Goal: Task Accomplishment & Management: Complete application form

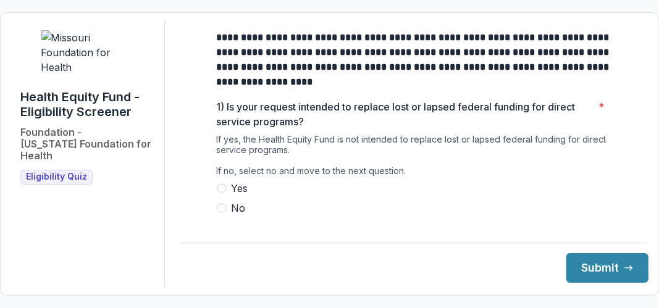
click at [235, 216] on span "No" at bounding box center [239, 208] width 14 height 15
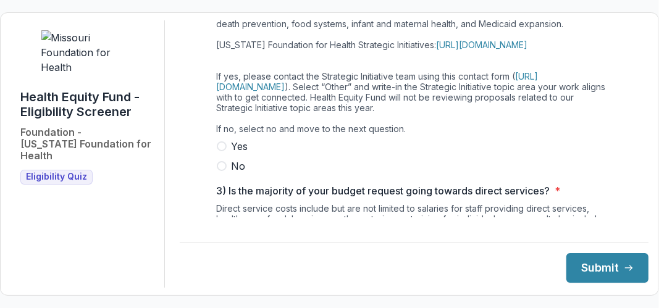
scroll to position [265, 0]
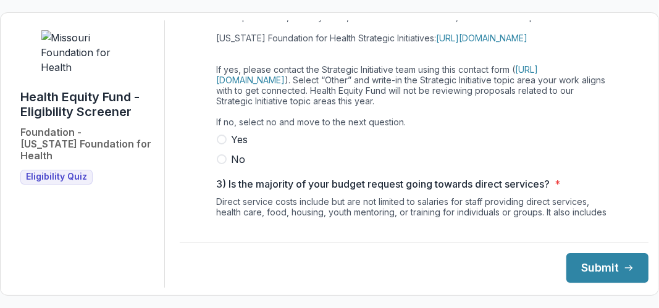
click at [240, 167] on span "No" at bounding box center [239, 159] width 14 height 15
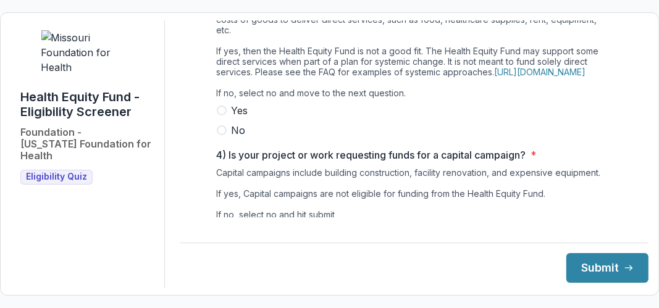
scroll to position [473, 0]
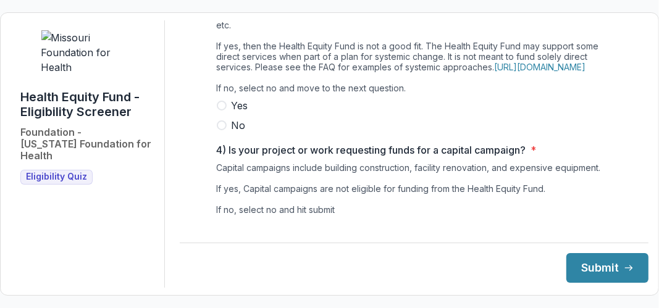
click at [236, 133] on span "No" at bounding box center [239, 125] width 14 height 15
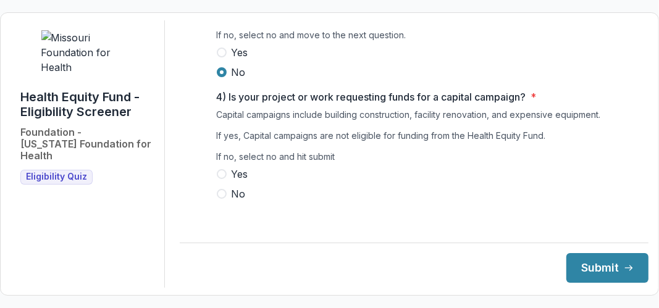
scroll to position [543, 0]
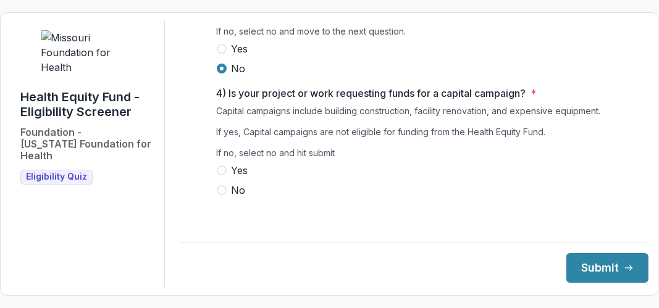
click at [234, 198] on span "No" at bounding box center [239, 190] width 14 height 15
click at [599, 271] on button "Submit" at bounding box center [608, 268] width 82 height 30
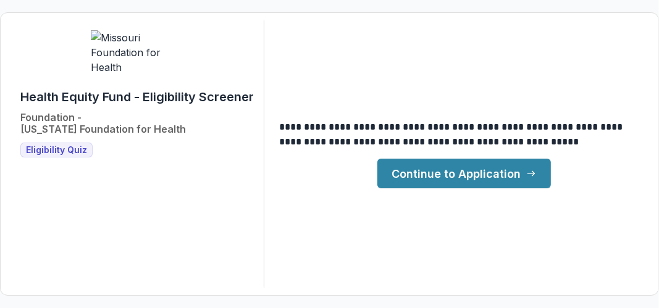
click at [444, 173] on link "Continue to Application" at bounding box center [465, 174] width 174 height 30
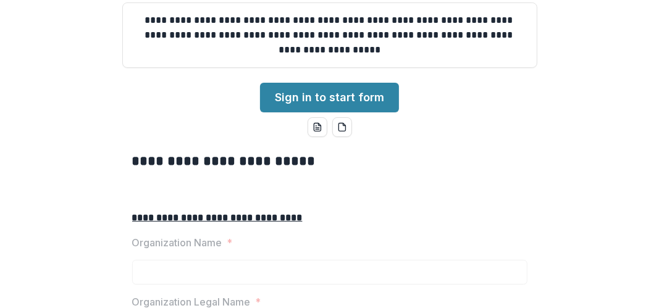
scroll to position [185, 0]
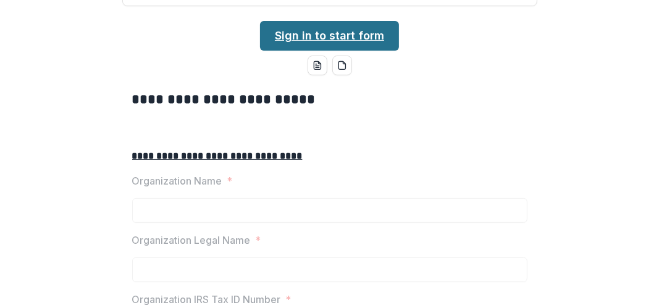
click at [349, 51] on link "Sign in to start form" at bounding box center [329, 36] width 139 height 30
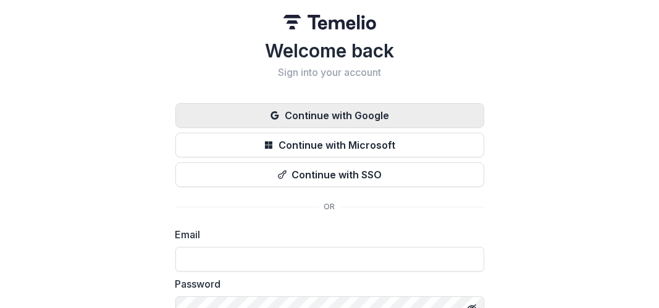
click at [347, 114] on button "Continue with Google" at bounding box center [329, 115] width 309 height 25
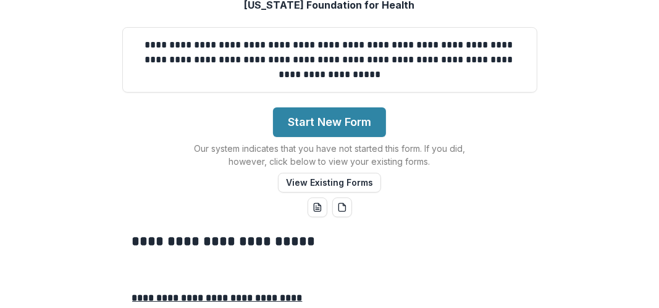
scroll to position [185, 0]
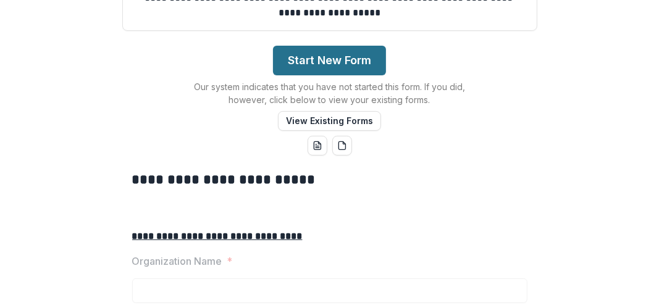
click at [329, 75] on button "Start New Form" at bounding box center [329, 61] width 113 height 30
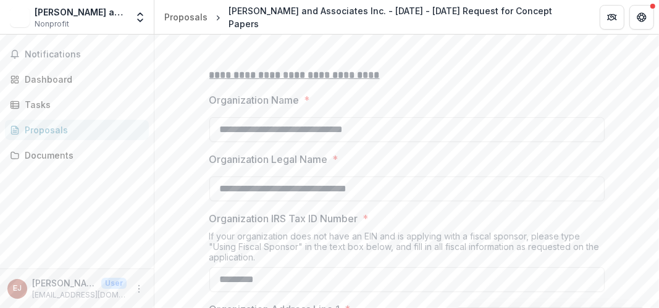
scroll to position [309, 0]
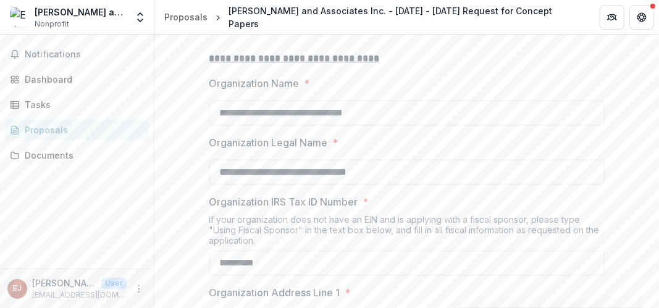
click at [368, 91] on label "Organization Name *" at bounding box center [403, 83] width 388 height 15
click at [368, 125] on input "**********" at bounding box center [406, 113] width 395 height 25
click at [385, 125] on input "**********" at bounding box center [406, 113] width 395 height 25
click at [474, 51] on p at bounding box center [406, 43] width 395 height 15
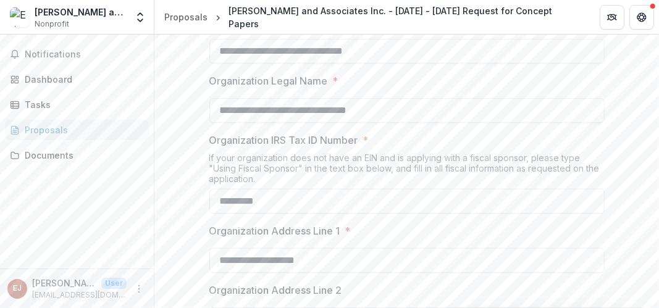
click at [408, 98] on div at bounding box center [406, 95] width 395 height 5
click at [359, 88] on label "Organization Legal Name *" at bounding box center [403, 81] width 388 height 15
click at [359, 123] on input "**********" at bounding box center [406, 110] width 395 height 25
click at [415, 123] on input "**********" at bounding box center [406, 110] width 395 height 25
click at [510, 64] on input "**********" at bounding box center [406, 51] width 395 height 25
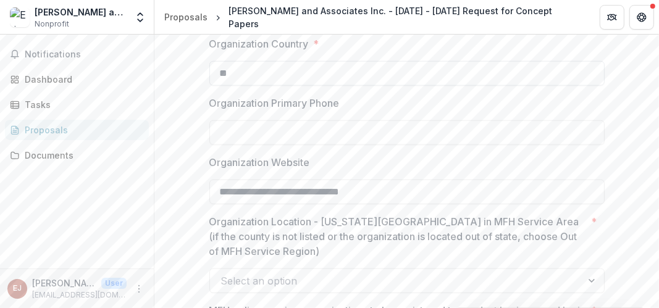
scroll to position [927, 0]
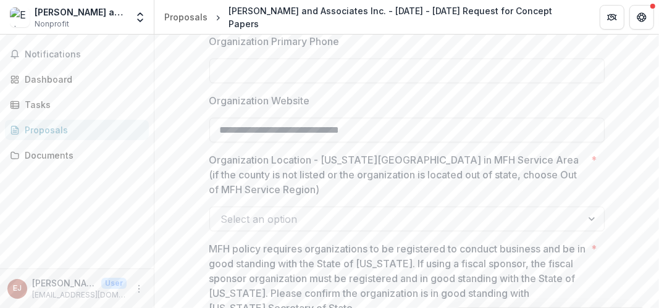
click at [498, 83] on input "Organization Primary Phone" at bounding box center [406, 71] width 395 height 25
click at [222, 83] on input "**********" at bounding box center [406, 71] width 395 height 25
type input "**********"
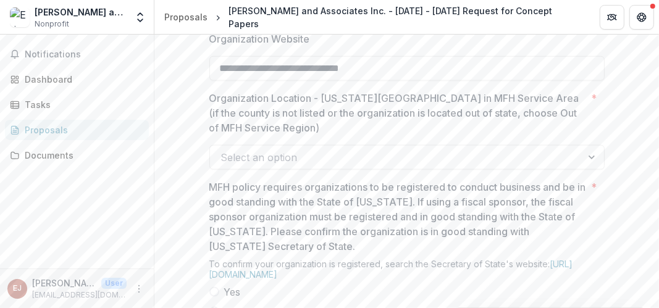
scroll to position [1050, 0]
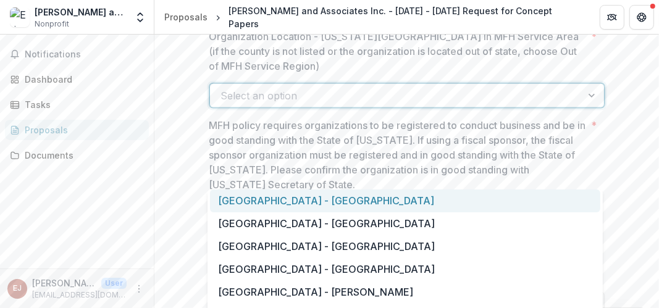
click at [588, 108] on div at bounding box center [593, 95] width 22 height 23
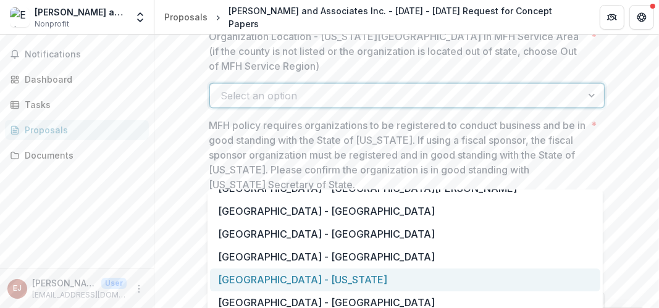
scroll to position [927, 0]
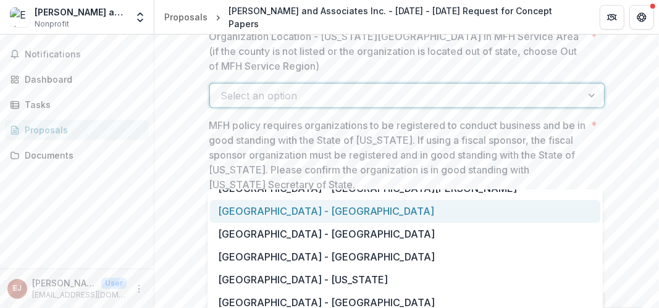
click at [401, 212] on div "[GEOGRAPHIC_DATA] - [GEOGRAPHIC_DATA]" at bounding box center [405, 211] width 391 height 23
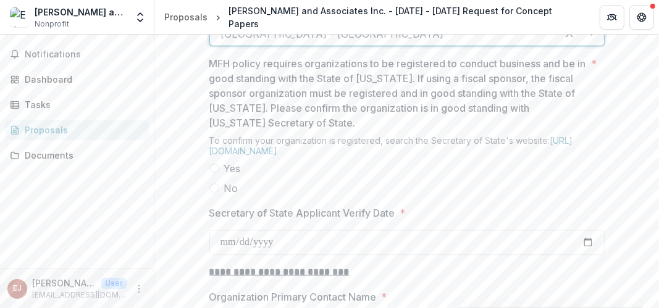
scroll to position [1174, 0]
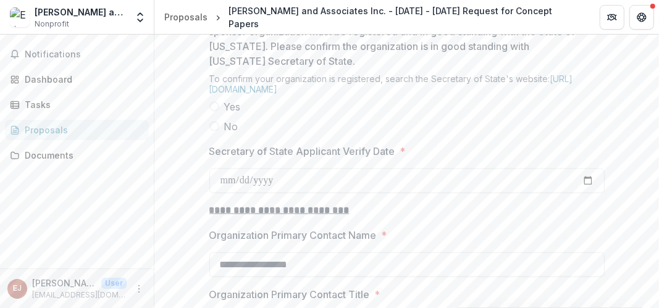
click at [215, 112] on span at bounding box center [214, 107] width 10 height 10
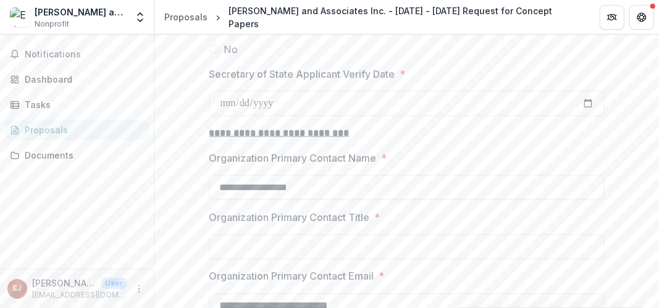
scroll to position [1236, 0]
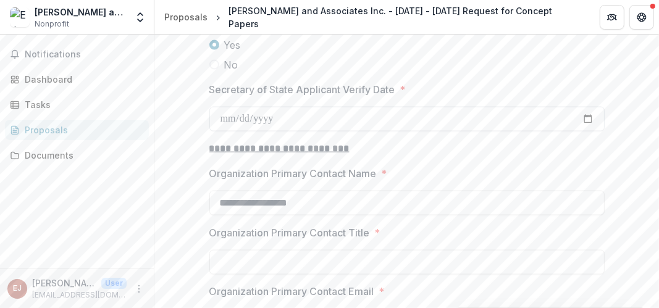
click at [585, 132] on input "Secretary of State Applicant Verify Date *" at bounding box center [406, 119] width 395 height 25
type input "**********"
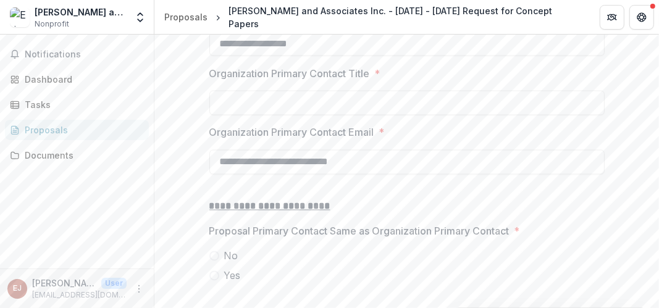
scroll to position [1421, 0]
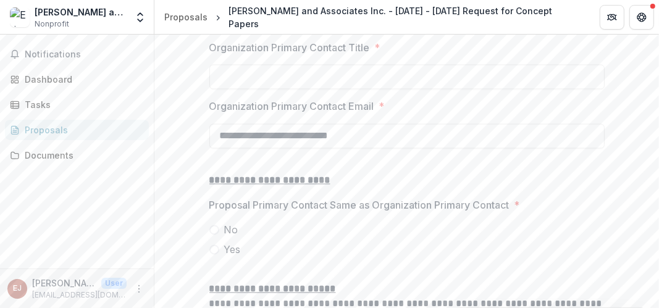
click at [440, 65] on div at bounding box center [406, 62] width 395 height 5
click at [443, 90] on input "Organization Primary Contact Title *" at bounding box center [406, 77] width 395 height 25
type input "**********"
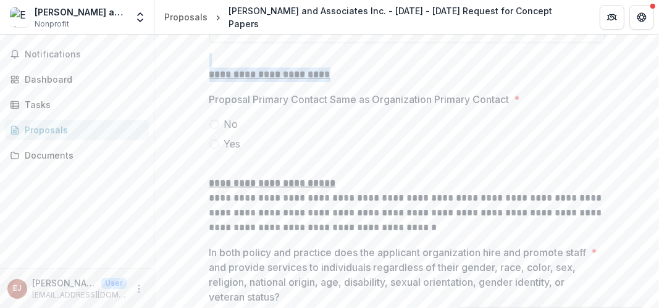
scroll to position [1545, 0]
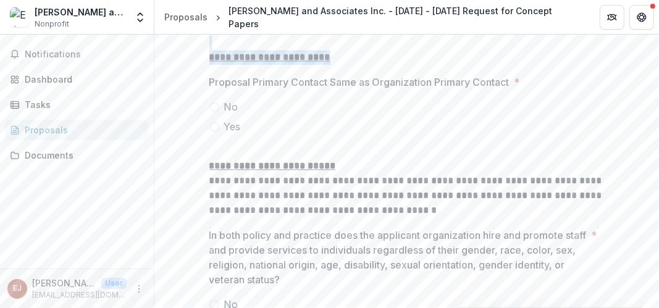
click at [235, 134] on span "Yes" at bounding box center [232, 126] width 17 height 15
click at [445, 50] on p at bounding box center [406, 42] width 395 height 15
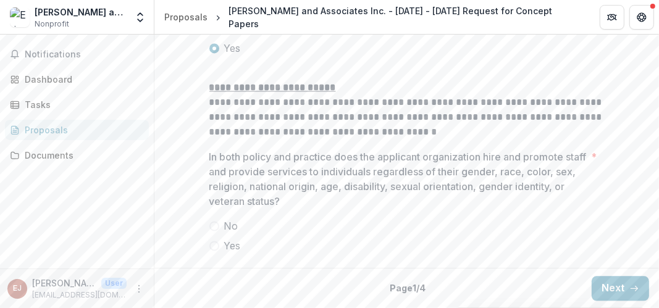
scroll to position [1699, 0]
click at [217, 246] on span at bounding box center [214, 246] width 10 height 10
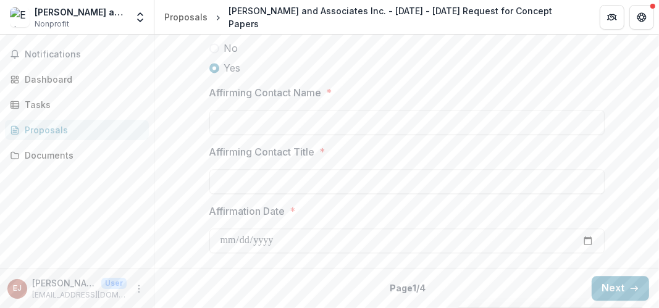
scroll to position [1822, 0]
click at [394, 135] on input "Affirming Contact Name *" at bounding box center [406, 122] width 395 height 25
type input "**********"
click at [359, 194] on input "Affirming Contact Title *" at bounding box center [406, 181] width 395 height 25
type input "*"
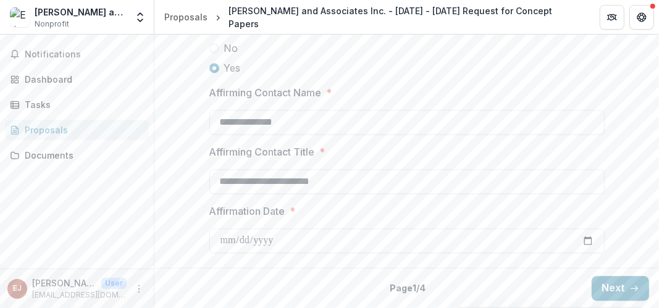
scroll to position [1877, 0]
type input "**********"
click at [588, 241] on input "Affirmation Date *" at bounding box center [406, 241] width 395 height 25
type input "**********"
click at [636, 285] on icon "button" at bounding box center [635, 289] width 10 height 10
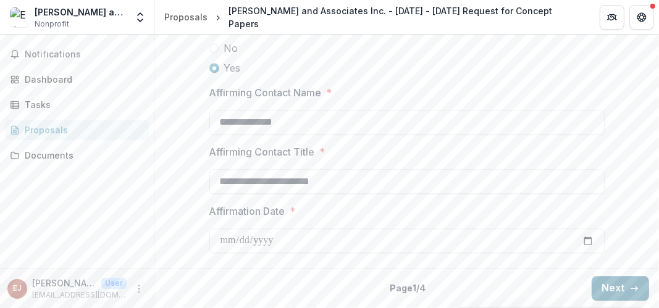
scroll to position [213, 0]
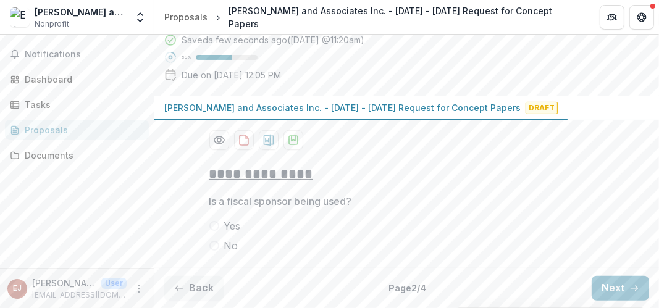
click at [227, 245] on span "No" at bounding box center [231, 246] width 14 height 15
click at [630, 284] on icon "button" at bounding box center [635, 289] width 10 height 10
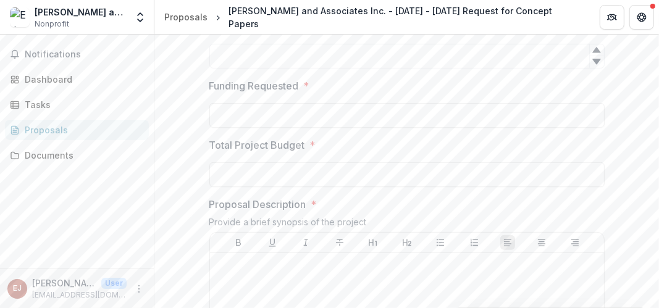
scroll to position [247, 0]
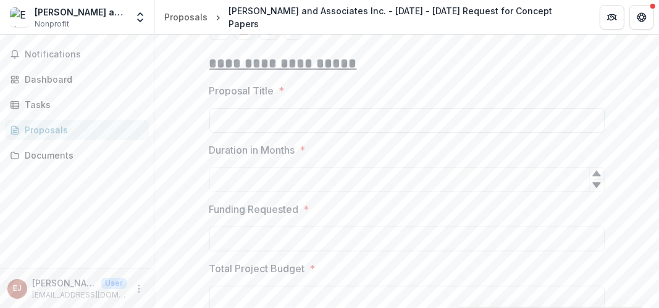
click at [240, 133] on input "Proposal Title *" at bounding box center [406, 120] width 395 height 25
type input "**********"
click at [245, 192] on input "Duration in Months *" at bounding box center [406, 179] width 395 height 25
type input "**"
click at [523, 98] on label "Proposal Title *" at bounding box center [403, 90] width 388 height 15
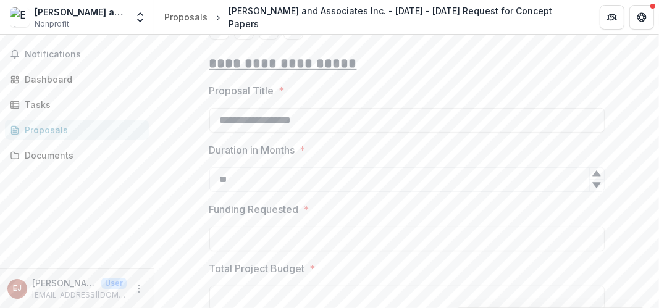
click at [523, 133] on input "**********" at bounding box center [406, 120] width 395 height 25
click at [522, 98] on label "Proposal Title *" at bounding box center [403, 90] width 388 height 15
click at [522, 133] on input "**********" at bounding box center [406, 120] width 395 height 25
click at [241, 192] on input "**" at bounding box center [406, 179] width 395 height 25
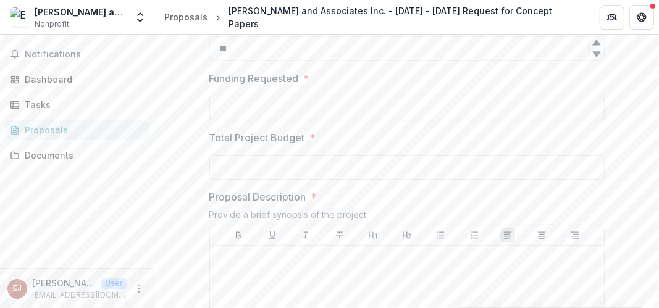
scroll to position [371, 0]
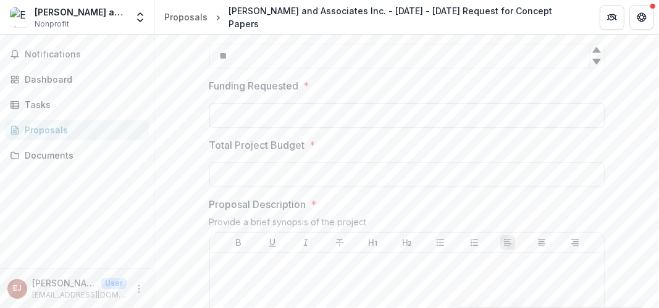
click at [234, 128] on input "Funding Requested *" at bounding box center [406, 115] width 395 height 25
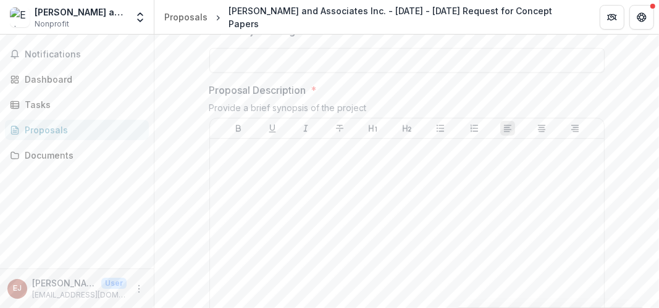
scroll to position [433, 0]
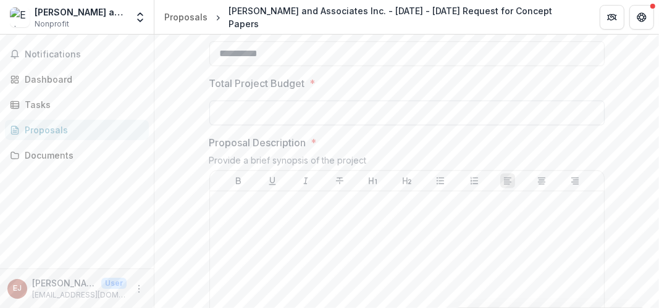
type input "**********"
click at [227, 125] on input "Total Project Budget *" at bounding box center [406, 113] width 395 height 25
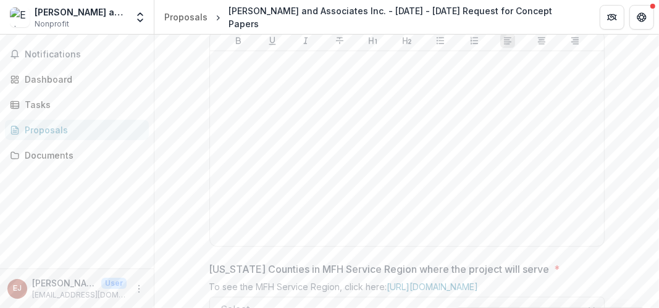
scroll to position [556, 0]
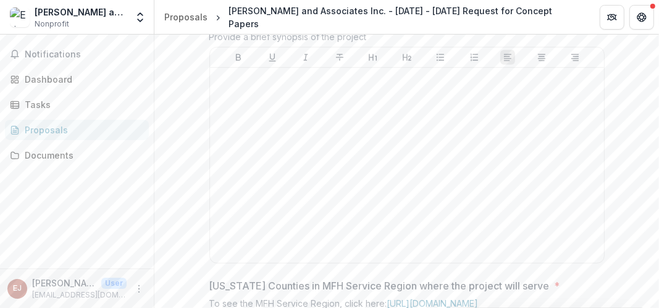
type input "**********"
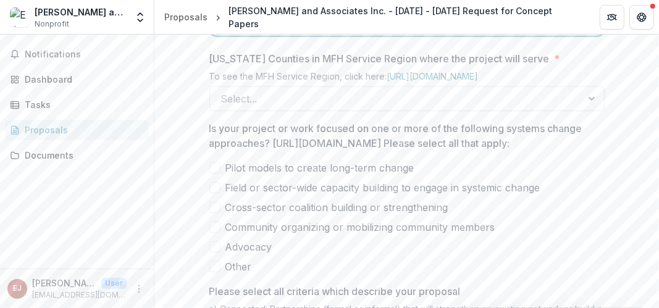
scroll to position [785, 0]
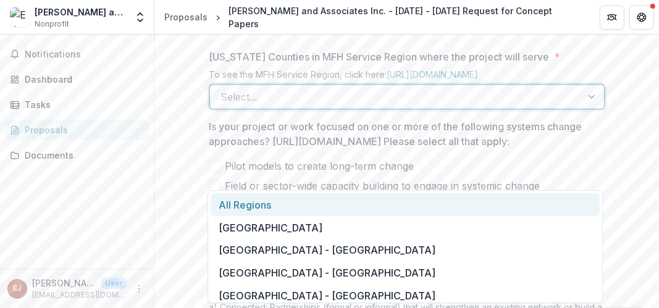
click at [590, 109] on div at bounding box center [593, 96] width 22 height 23
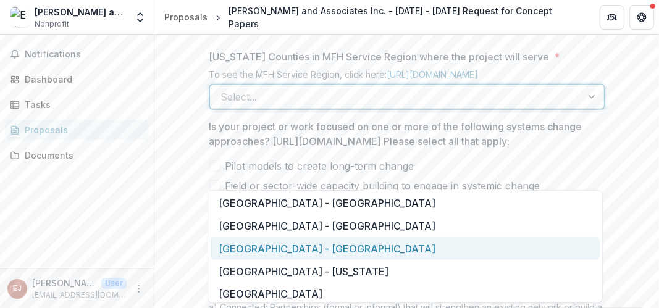
scroll to position [989, 0]
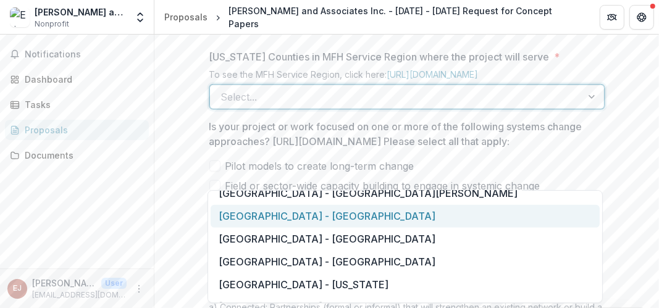
click at [313, 216] on div "[GEOGRAPHIC_DATA] - [GEOGRAPHIC_DATA]" at bounding box center [405, 216] width 389 height 23
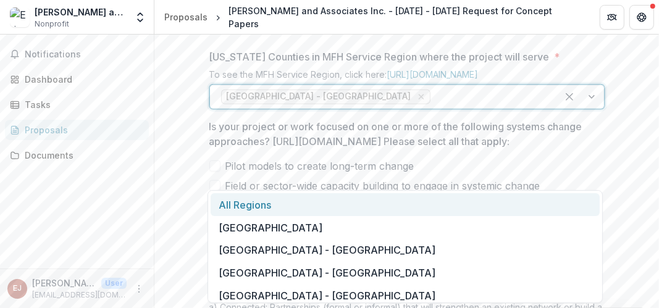
click at [591, 109] on div at bounding box center [580, 96] width 47 height 23
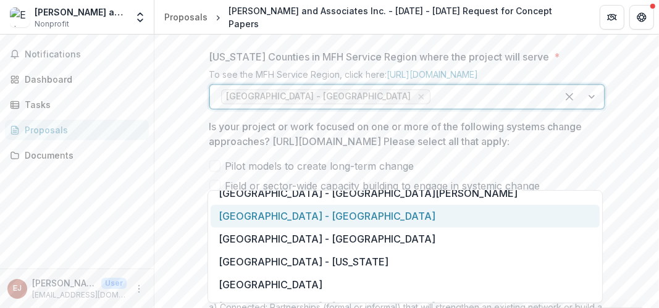
click at [365, 217] on div "[GEOGRAPHIC_DATA] - [GEOGRAPHIC_DATA]" at bounding box center [405, 216] width 389 height 23
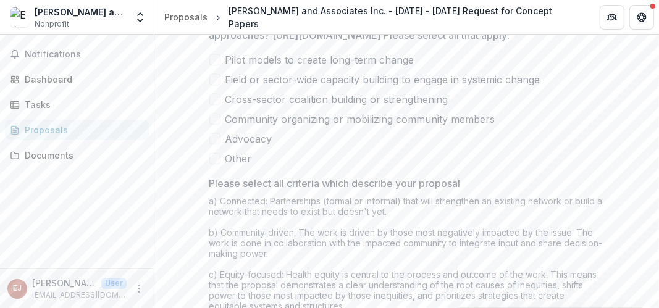
scroll to position [971, 0]
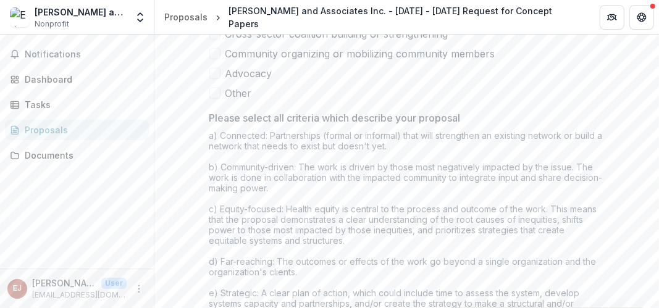
click at [219, 22] on label "Field or sector-wide capacity building to engage in systemic change" at bounding box center [406, 14] width 395 height 15
click at [217, 59] on span at bounding box center [214, 53] width 11 height 11
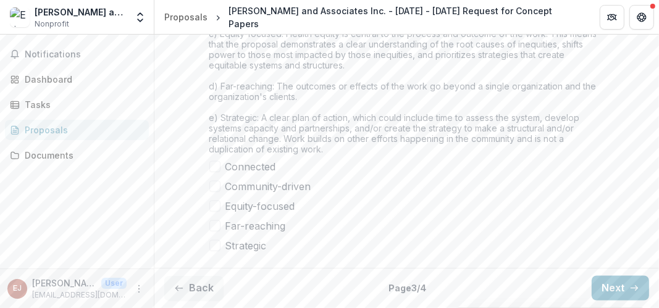
scroll to position [1232, 0]
click at [220, 169] on label "Connected" at bounding box center [406, 166] width 395 height 15
click at [221, 187] on label "Community-driven" at bounding box center [406, 186] width 395 height 15
click at [219, 206] on label "Equity-focused" at bounding box center [406, 206] width 395 height 15
click at [222, 227] on label "Far-reaching" at bounding box center [406, 226] width 395 height 15
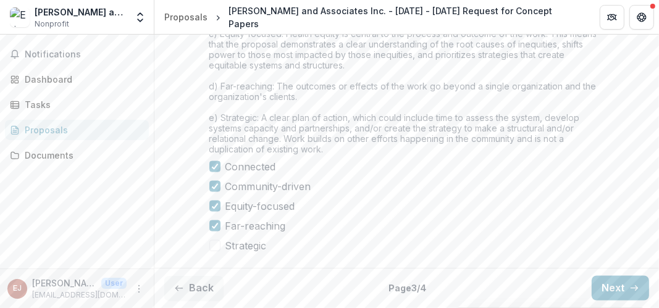
click at [220, 245] on label "Strategic" at bounding box center [406, 246] width 395 height 15
click at [630, 285] on icon "button" at bounding box center [635, 289] width 10 height 10
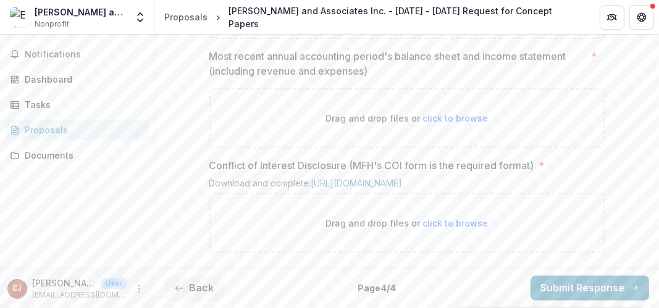
scroll to position [970, 0]
click at [368, 178] on link "[URL][DOMAIN_NAME]" at bounding box center [356, 183] width 91 height 11
click at [441, 113] on span "click to browse" at bounding box center [456, 118] width 66 height 11
type input "**********"
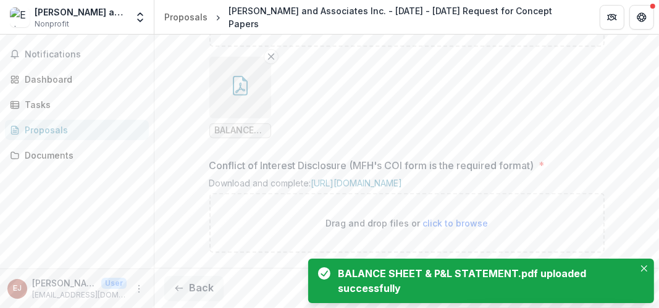
scroll to position [1071, 0]
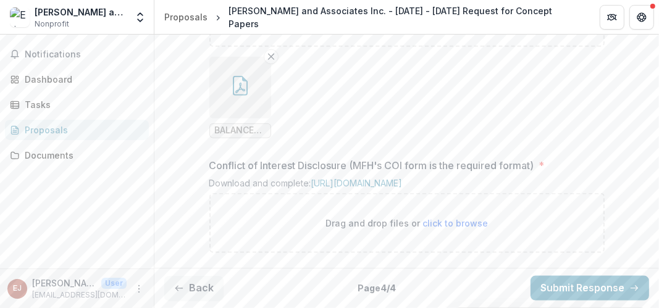
click at [437, 223] on span "click to browse" at bounding box center [456, 223] width 66 height 11
click at [403, 178] on link "[URL][DOMAIN_NAME]" at bounding box center [356, 183] width 91 height 11
click at [445, 223] on span "click to browse" at bounding box center [456, 223] width 66 height 11
type input "**********"
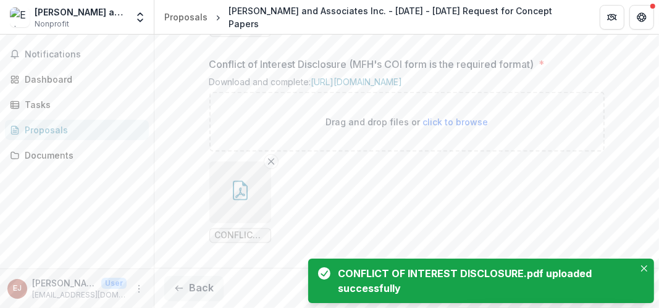
scroll to position [1172, 0]
click at [643, 268] on icon "Close" at bounding box center [644, 269] width 6 height 6
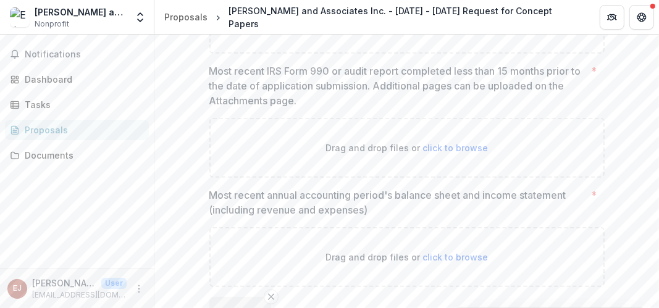
scroll to position [801, 0]
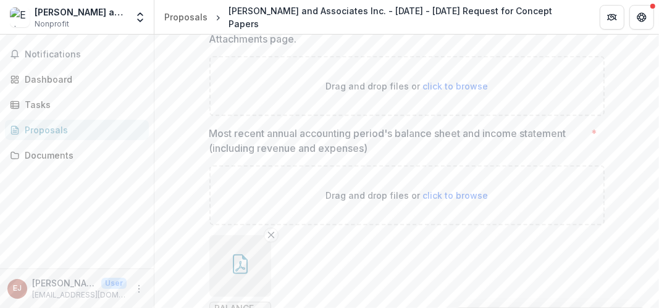
click at [446, 91] on span "click to browse" at bounding box center [456, 86] width 66 height 11
click at [460, 91] on span "click to browse" at bounding box center [456, 86] width 66 height 11
type input "**********"
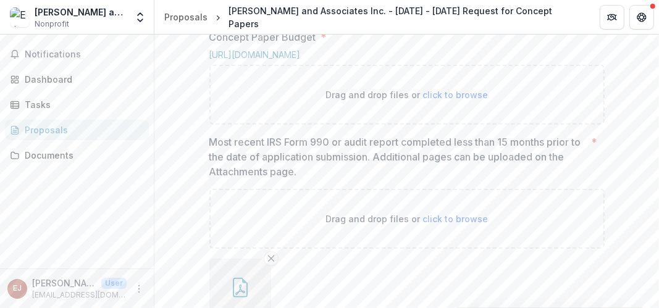
scroll to position [678, 0]
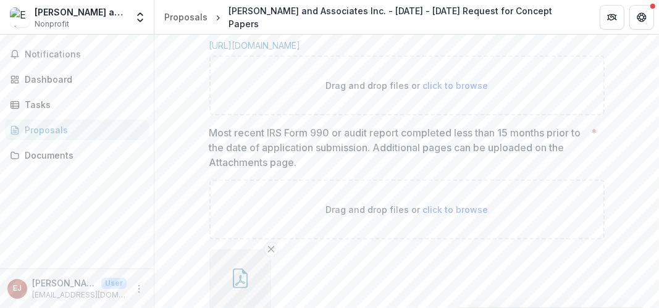
click at [451, 91] on span "click to browse" at bounding box center [456, 85] width 66 height 11
type input "**********"
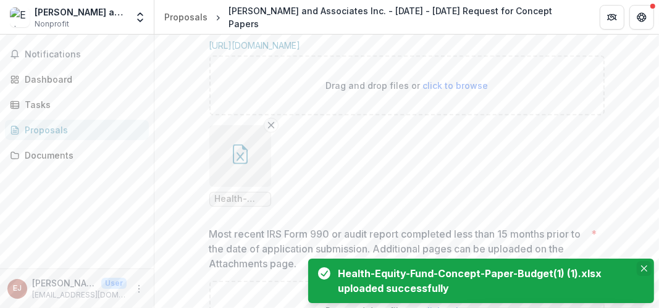
click at [644, 269] on icon "Close" at bounding box center [644, 269] width 6 height 6
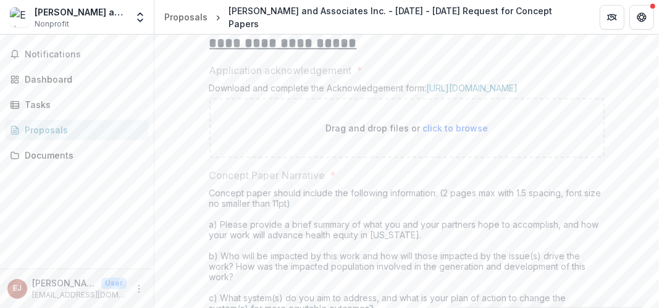
scroll to position [347, 0]
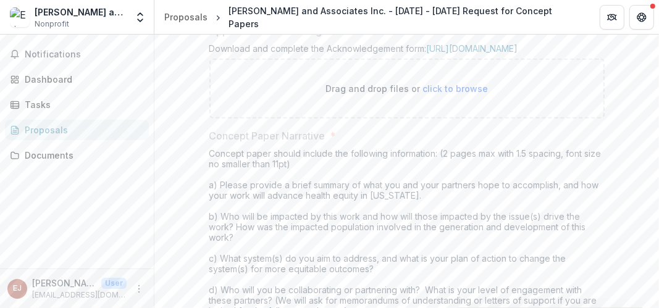
click at [467, 94] on span "click to browse" at bounding box center [456, 88] width 66 height 11
click at [447, 94] on span "click to browse" at bounding box center [456, 88] width 66 height 11
click at [434, 94] on span "click to browse" at bounding box center [456, 88] width 66 height 11
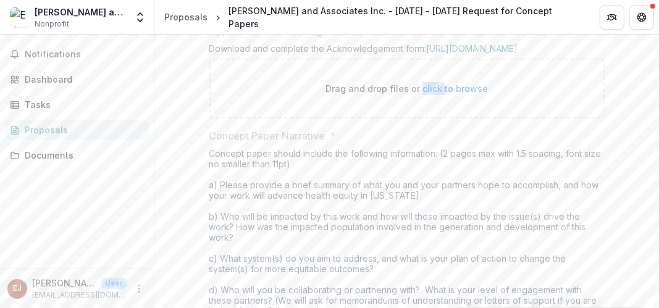
click at [434, 94] on span "click to browse" at bounding box center [456, 88] width 66 height 11
click at [467, 94] on span "click to browse" at bounding box center [456, 88] width 66 height 11
click at [434, 94] on span "click to browse" at bounding box center [456, 88] width 66 height 11
click at [426, 94] on span "click to browse" at bounding box center [456, 88] width 66 height 11
click at [445, 94] on span "click to browse" at bounding box center [456, 88] width 66 height 11
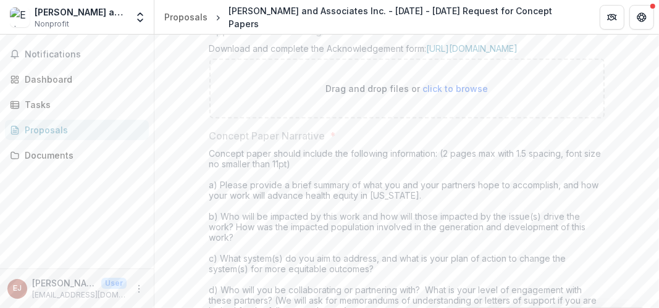
click at [445, 94] on span "click to browse" at bounding box center [456, 88] width 66 height 11
drag, startPoint x: 445, startPoint y: 176, endPoint x: 433, endPoint y: 177, distance: 11.8
click at [433, 94] on span "click to browse" at bounding box center [456, 88] width 66 height 11
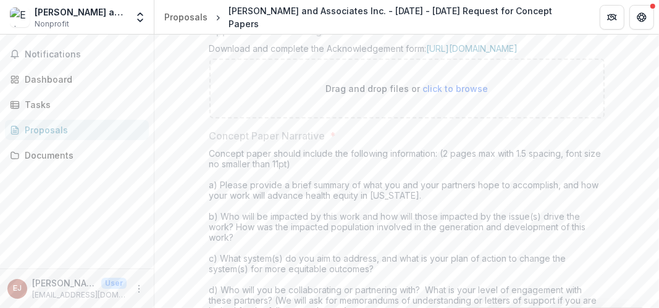
click at [472, 94] on span "click to browse" at bounding box center [456, 88] width 66 height 11
drag, startPoint x: 472, startPoint y: 177, endPoint x: 435, endPoint y: 175, distance: 37.1
click at [435, 94] on span "click to browse" at bounding box center [456, 88] width 66 height 11
click at [461, 54] on link "[URL][DOMAIN_NAME]" at bounding box center [472, 48] width 91 height 11
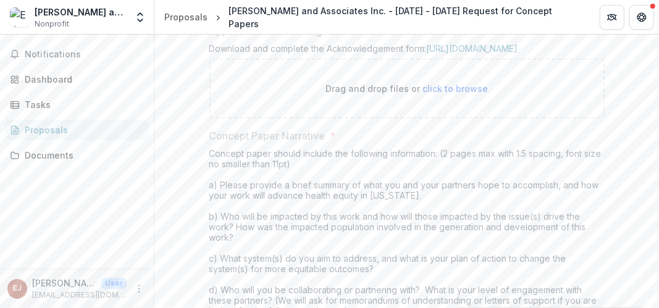
click at [436, 94] on span "click to browse" at bounding box center [456, 88] width 66 height 11
click at [434, 94] on span "click to browse" at bounding box center [456, 88] width 66 height 11
click at [472, 54] on link "[URL][DOMAIN_NAME]" at bounding box center [472, 48] width 91 height 11
click at [445, 94] on span "click to browse" at bounding box center [456, 88] width 66 height 11
click at [437, 94] on span "click to browse" at bounding box center [456, 88] width 66 height 11
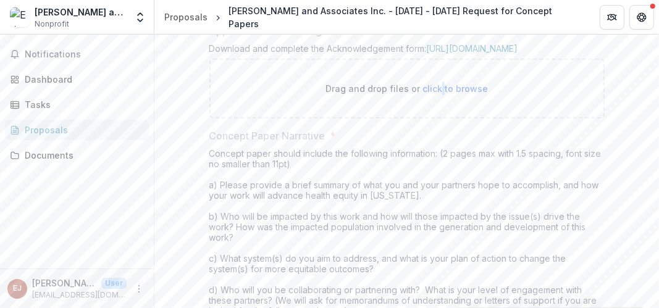
click at [437, 94] on span "click to browse" at bounding box center [456, 88] width 66 height 11
click at [426, 94] on span "click to browse" at bounding box center [456, 88] width 66 height 11
click at [423, 94] on span "click to browse" at bounding box center [456, 88] width 66 height 11
click at [475, 94] on span "click to browse" at bounding box center [456, 88] width 66 height 11
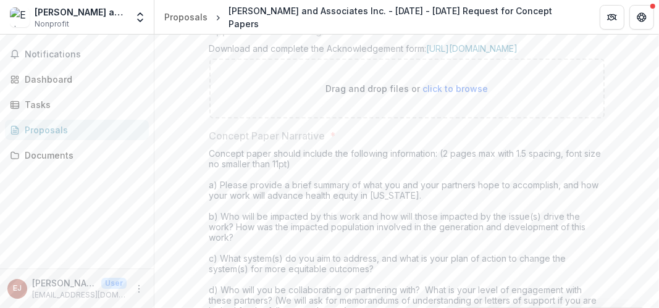
click at [431, 94] on span "click to browse" at bounding box center [456, 88] width 66 height 11
click at [451, 94] on span "click to browse" at bounding box center [456, 88] width 66 height 11
click at [452, 94] on span "click to browse" at bounding box center [456, 88] width 66 height 11
drag, startPoint x: 452, startPoint y: 176, endPoint x: 448, endPoint y: 215, distance: 39.1
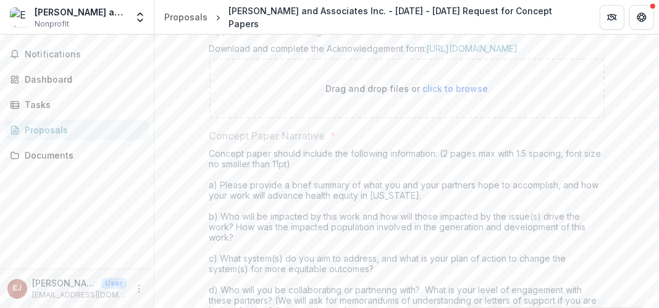
drag, startPoint x: 402, startPoint y: 177, endPoint x: 406, endPoint y: 183, distance: 7.5
click at [406, 119] on div "Drag and drop files or click to browse" at bounding box center [406, 89] width 395 height 60
drag, startPoint x: 406, startPoint y: 183, endPoint x: 407, endPoint y: 190, distance: 7.4
click at [407, 119] on div "Drag and drop files or click to browse" at bounding box center [406, 89] width 395 height 60
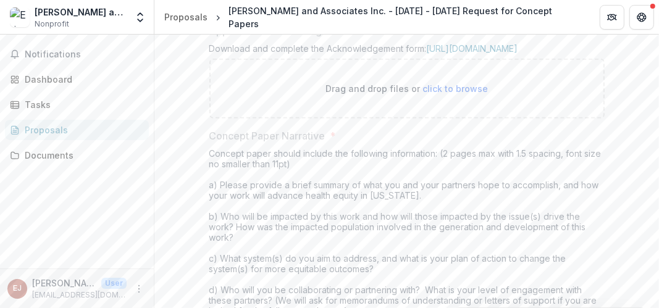
click at [568, 119] on div "Drag and drop files or click to browse" at bounding box center [406, 89] width 395 height 60
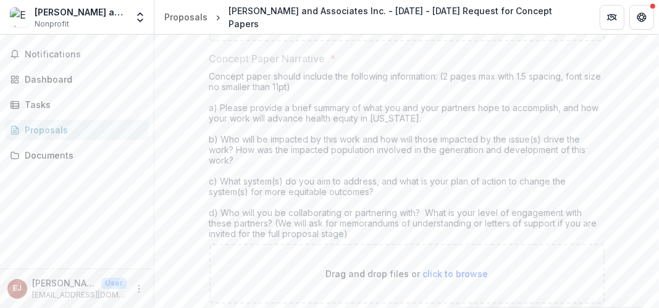
scroll to position [371, 0]
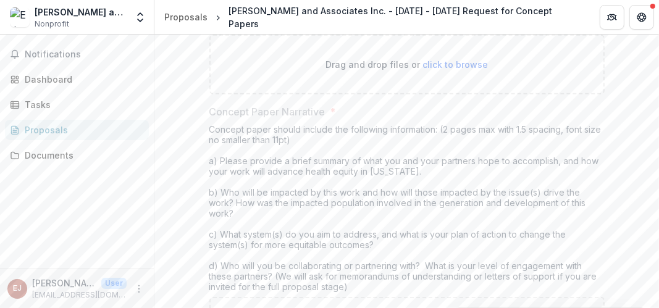
click at [437, 70] on span "click to browse" at bounding box center [456, 64] width 66 height 11
click at [434, 70] on span "click to browse" at bounding box center [456, 64] width 66 height 11
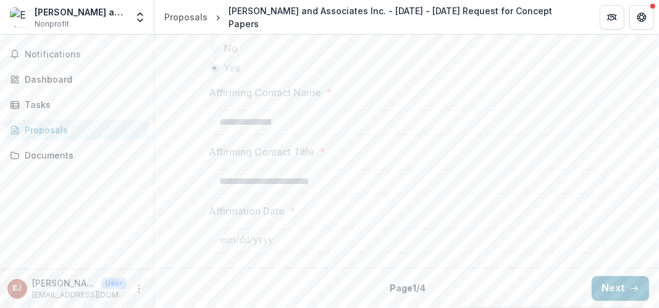
scroll to position [1916, 0]
click at [600, 285] on button "Next" at bounding box center [620, 288] width 57 height 25
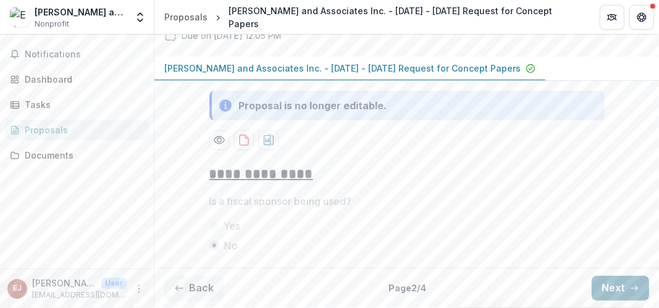
click at [612, 284] on button "Next" at bounding box center [620, 288] width 57 height 25
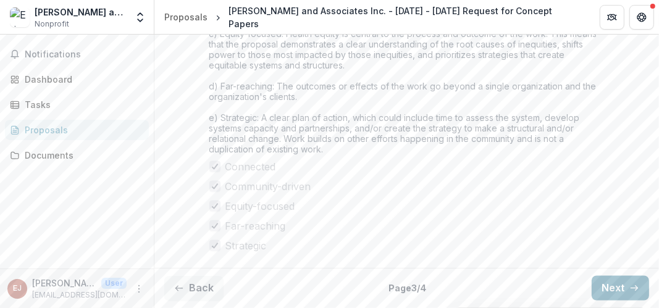
click at [604, 285] on button "Next" at bounding box center [620, 288] width 57 height 25
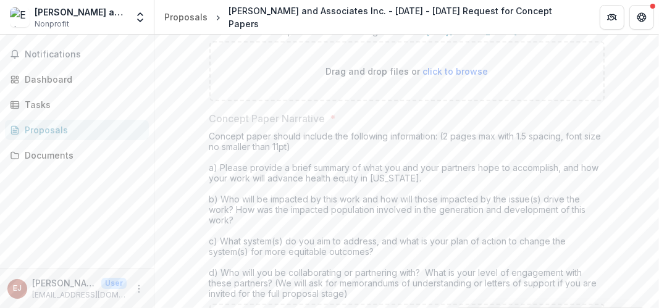
scroll to position [302, 0]
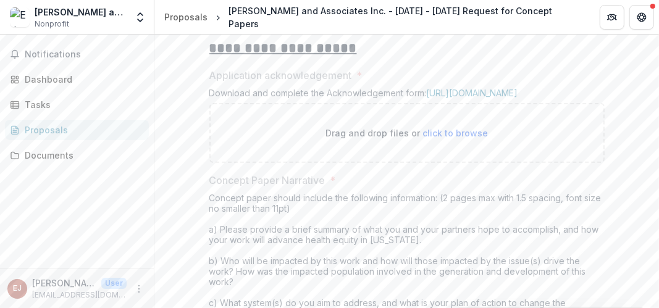
click at [453, 138] on span "click to browse" at bounding box center [456, 133] width 66 height 11
click at [428, 138] on span "click to browse" at bounding box center [456, 133] width 66 height 11
click at [462, 98] on link "[URL][DOMAIN_NAME]" at bounding box center [472, 93] width 91 height 11
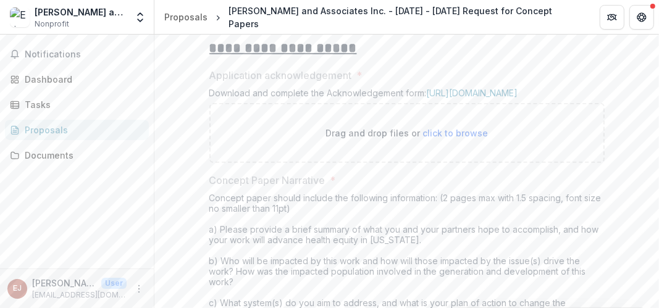
click at [426, 138] on span "click to browse" at bounding box center [456, 133] width 66 height 11
drag, startPoint x: 426, startPoint y: 217, endPoint x: 471, endPoint y: 239, distance: 49.7
click at [473, 163] on div "Drag and drop files or click to browse" at bounding box center [406, 133] width 395 height 60
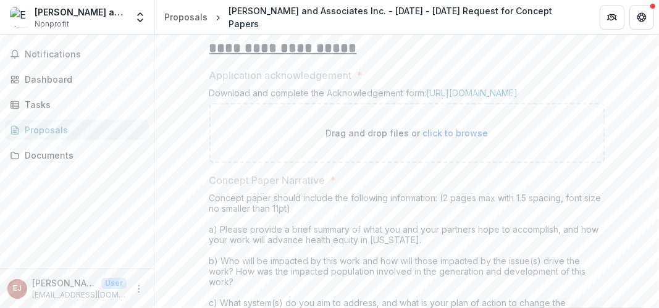
click at [457, 138] on span "click to browse" at bounding box center [456, 133] width 66 height 11
click at [428, 138] on span "click to browse" at bounding box center [456, 133] width 66 height 11
click at [442, 138] on span "click to browse" at bounding box center [456, 133] width 66 height 11
click at [459, 138] on span "click to browse" at bounding box center [456, 133] width 66 height 11
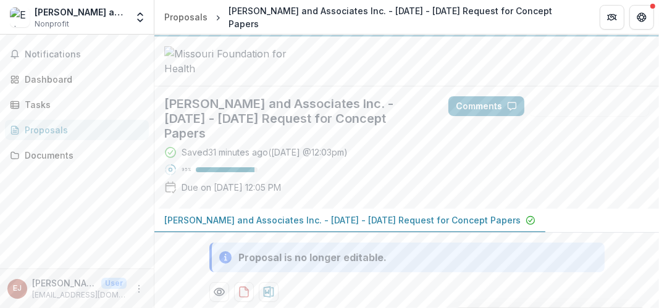
scroll to position [0, 0]
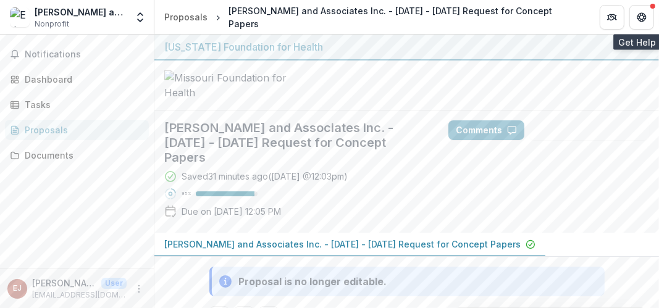
click at [641, 11] on button "Get Help" at bounding box center [642, 17] width 25 height 25
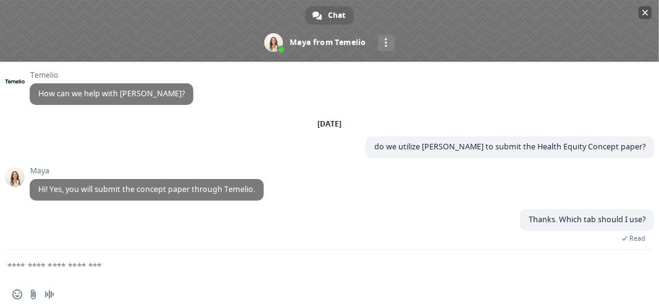
scroll to position [75, 0]
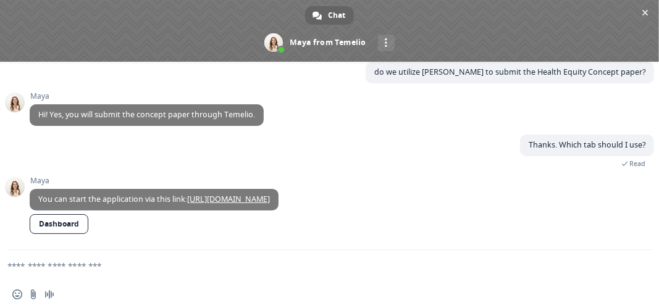
click at [277, 287] on div "Insert an emoji Send a file Audio message" at bounding box center [329, 294] width 659 height 27
type textarea "*"
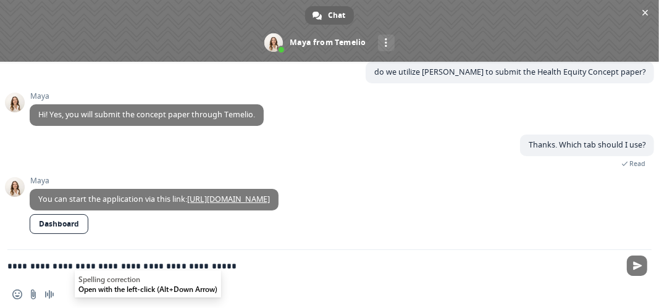
drag, startPoint x: 623, startPoint y: 321, endPoint x: 78, endPoint y: 265, distance: 548.5
click at [78, 265] on textarea "**********" at bounding box center [314, 265] width 615 height 31
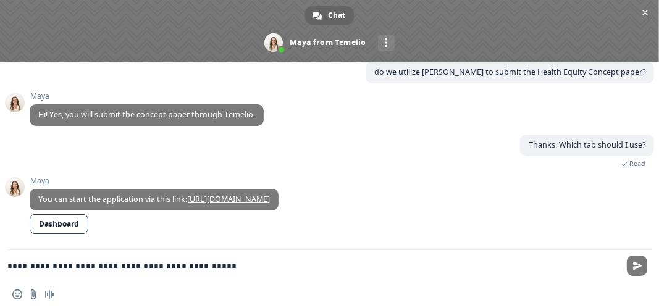
click at [234, 267] on textarea "**********" at bounding box center [314, 265] width 615 height 31
click at [638, 266] on span "Send" at bounding box center [637, 265] width 9 height 9
type textarea "**********"
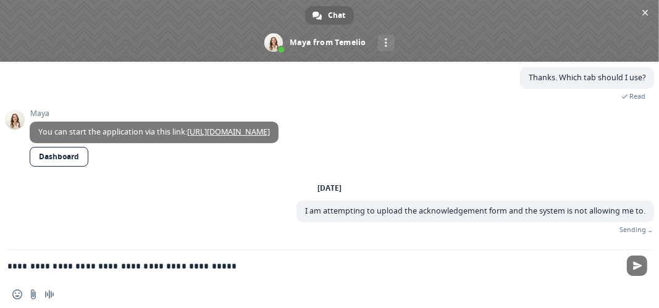
scroll to position [129, 0]
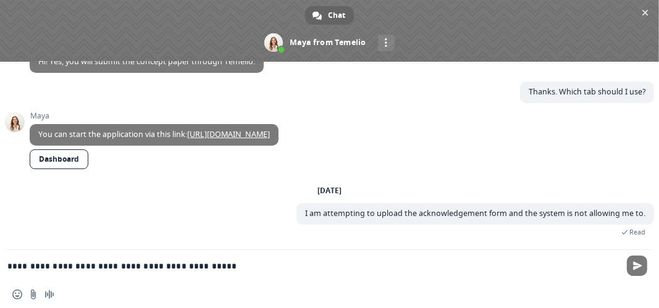
click at [151, 103] on div "Thanks. Which tab should I use? 19 hours ago" at bounding box center [342, 97] width 625 height 30
click at [647, 12] on span "Close chat" at bounding box center [646, 13] width 6 height 8
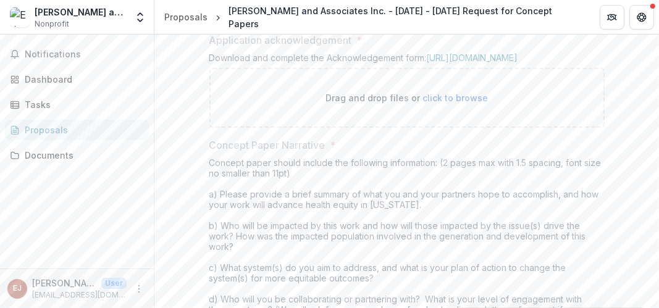
scroll to position [371, 0]
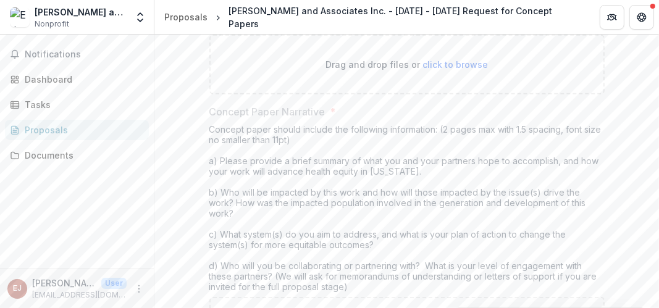
click at [458, 70] on span "click to browse" at bounding box center [456, 64] width 66 height 11
click at [460, 70] on span "click to browse" at bounding box center [456, 64] width 66 height 11
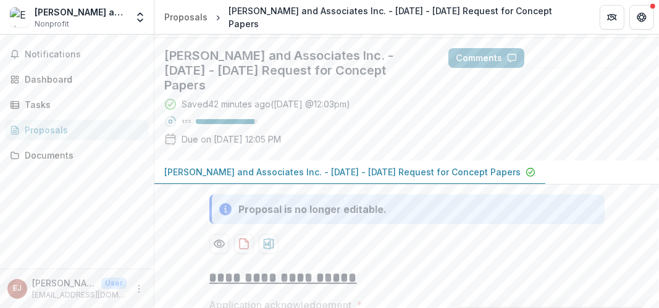
scroll to position [0, 0]
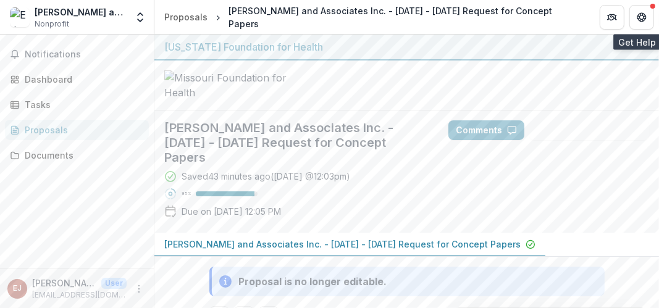
click at [652, 4] on div at bounding box center [653, 6] width 5 height 5
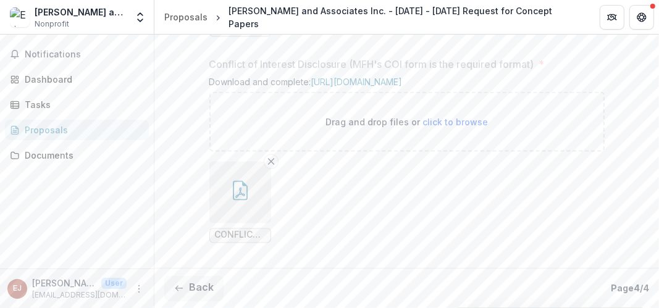
scroll to position [1414, 0]
click at [44, 105] on div "Tasks" at bounding box center [82, 104] width 114 height 13
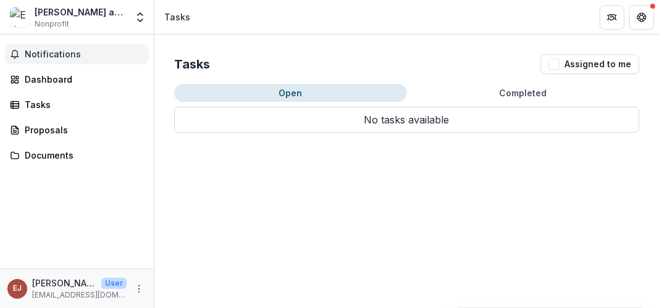
click at [69, 53] on span "Notifications" at bounding box center [84, 54] width 119 height 11
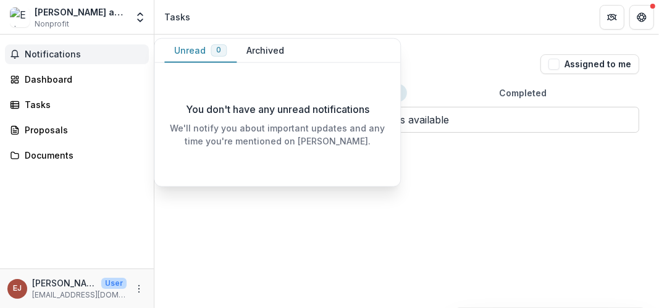
click at [575, 170] on div "Tasks Assigned to me Open Completed No tasks available Task Name Type of Task S…" at bounding box center [406, 172] width 505 height 274
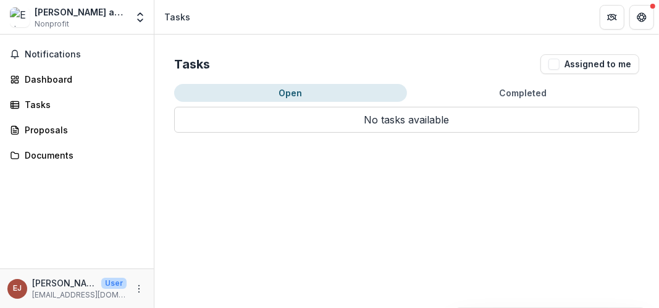
click at [571, 167] on div "Tasks Assigned to me Open Completed No tasks available Task Name Type of Task S…" at bounding box center [406, 172] width 505 height 274
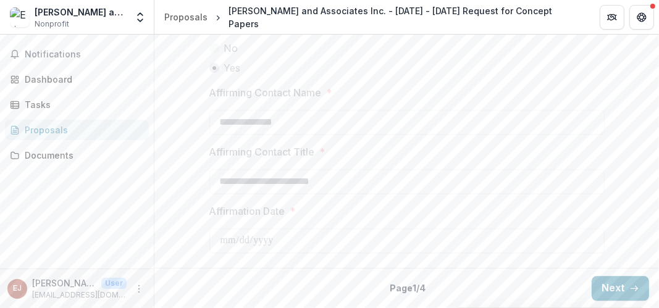
scroll to position [1916, 0]
click at [621, 285] on button "Next" at bounding box center [620, 288] width 57 height 25
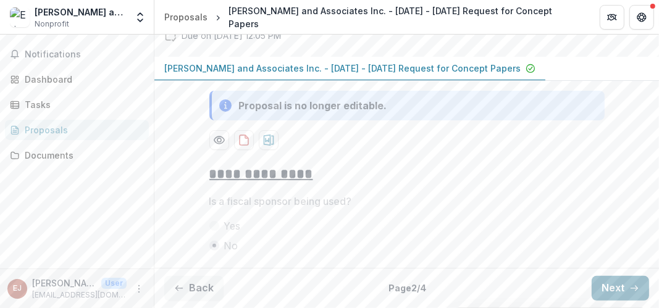
click at [620, 283] on button "Next" at bounding box center [620, 288] width 57 height 25
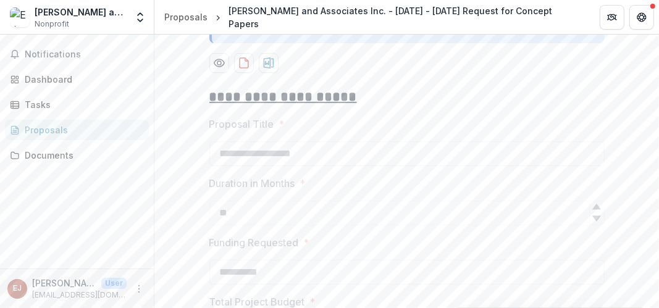
scroll to position [1272, 0]
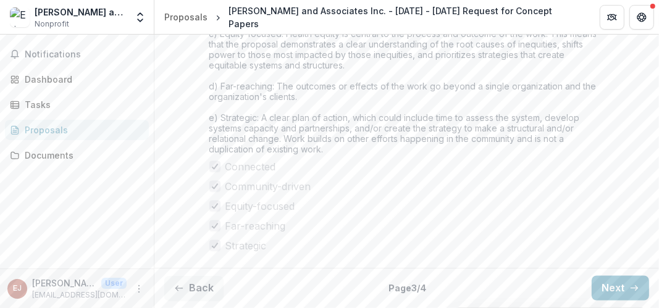
click at [619, 283] on button "Next" at bounding box center [620, 288] width 57 height 25
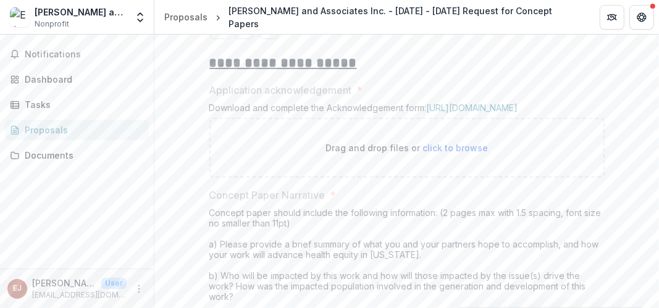
scroll to position [302, 0]
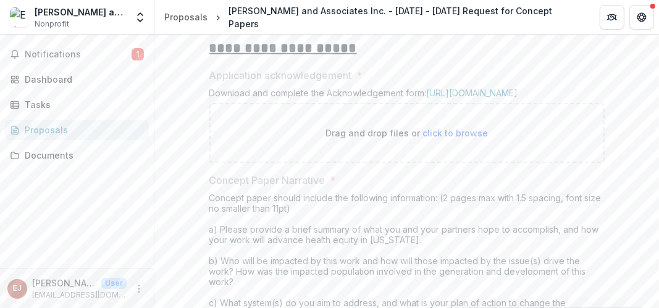
click at [460, 138] on span "click to browse" at bounding box center [456, 133] width 66 height 11
click at [452, 138] on span "click to browse" at bounding box center [456, 133] width 66 height 11
